Goal: Information Seeking & Learning: Learn about a topic

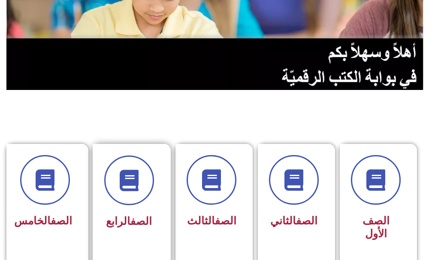
scroll to position [129, 0]
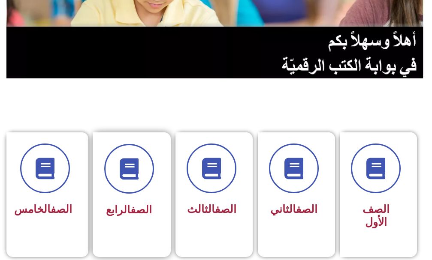
click at [140, 200] on div "الصف الرابع" at bounding box center [129, 210] width 50 height 21
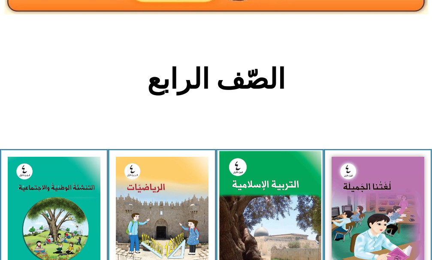
scroll to position [129, 0]
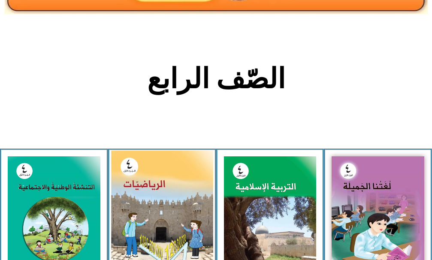
click at [156, 215] on img at bounding box center [162, 214] width 102 height 128
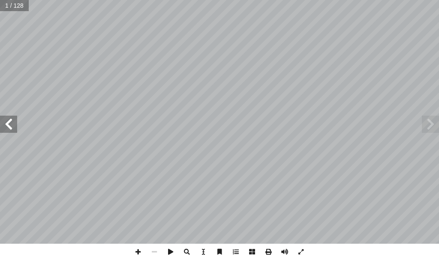
click at [9, 5] on input "text" at bounding box center [14, 5] width 29 height 11
type input "**"
click at [5, 126] on span at bounding box center [8, 124] width 17 height 17
click at [6, 124] on span at bounding box center [8, 124] width 17 height 17
click at [5, 126] on span at bounding box center [8, 124] width 17 height 17
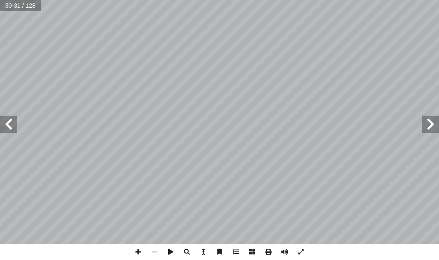
click at [5, 126] on span at bounding box center [8, 124] width 17 height 17
click at [432, 128] on span at bounding box center [430, 124] width 17 height 17
click at [12, 120] on span at bounding box center [8, 124] width 17 height 17
click at [435, 119] on span at bounding box center [430, 124] width 17 height 17
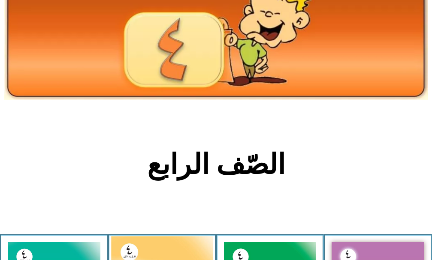
scroll to position [171, 0]
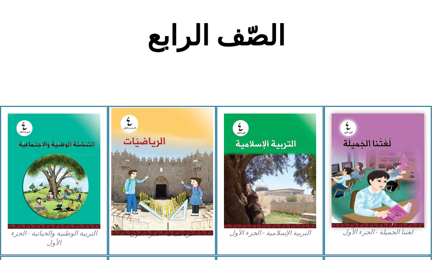
click at [126, 174] on img at bounding box center [162, 172] width 102 height 128
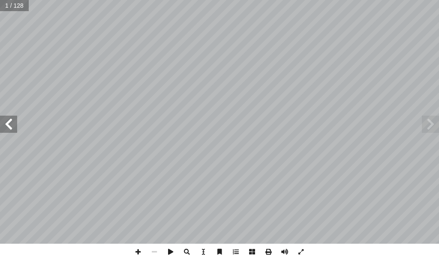
click at [7, 130] on span at bounding box center [8, 124] width 17 height 17
click at [6, 129] on span at bounding box center [8, 124] width 17 height 17
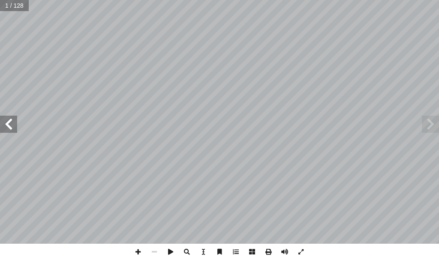
click at [6, 129] on span at bounding box center [8, 124] width 17 height 17
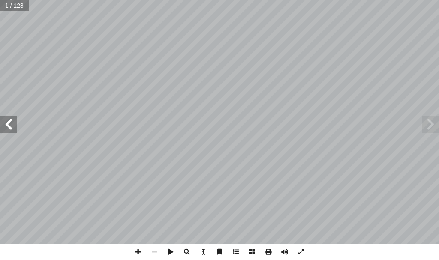
click at [6, 129] on span at bounding box center [8, 124] width 17 height 17
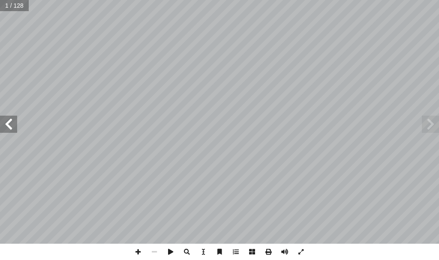
click at [6, 129] on span at bounding box center [8, 124] width 17 height 17
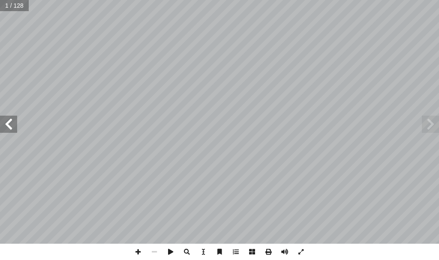
click at [6, 129] on span at bounding box center [8, 124] width 17 height 17
click at [0, 111] on div "ليف أ فريق الت� ا) ً د. فطين مسعد (منسق . قيس شبانة أ � لصوص � ن � . رو أ � د. …" at bounding box center [219, 122] width 439 height 244
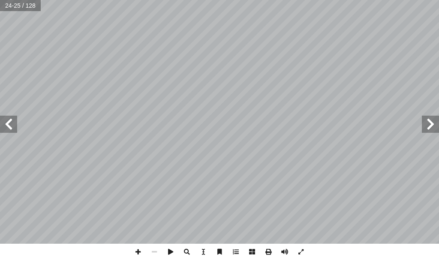
click at [0, 122] on span at bounding box center [8, 124] width 17 height 17
click at [11, 120] on span at bounding box center [8, 124] width 17 height 17
click at [0, 116] on span at bounding box center [8, 124] width 17 height 17
click at [0, 120] on span at bounding box center [8, 124] width 17 height 17
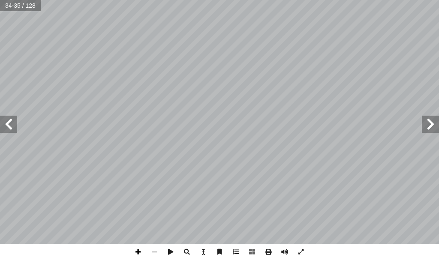
click at [137, 253] on span at bounding box center [138, 252] width 16 height 16
click at [153, 251] on span at bounding box center [154, 252] width 16 height 16
click at [0, 248] on div "ُ رس َّ الد 2 الملايين مع حمل َ ن ْ م ِ ض ُ ع ْ الجم ع: ْ الجم َ ناتج ُ د ِ ج أ…" at bounding box center [219, 130] width 439 height 260
